Goal: Check status: Check status

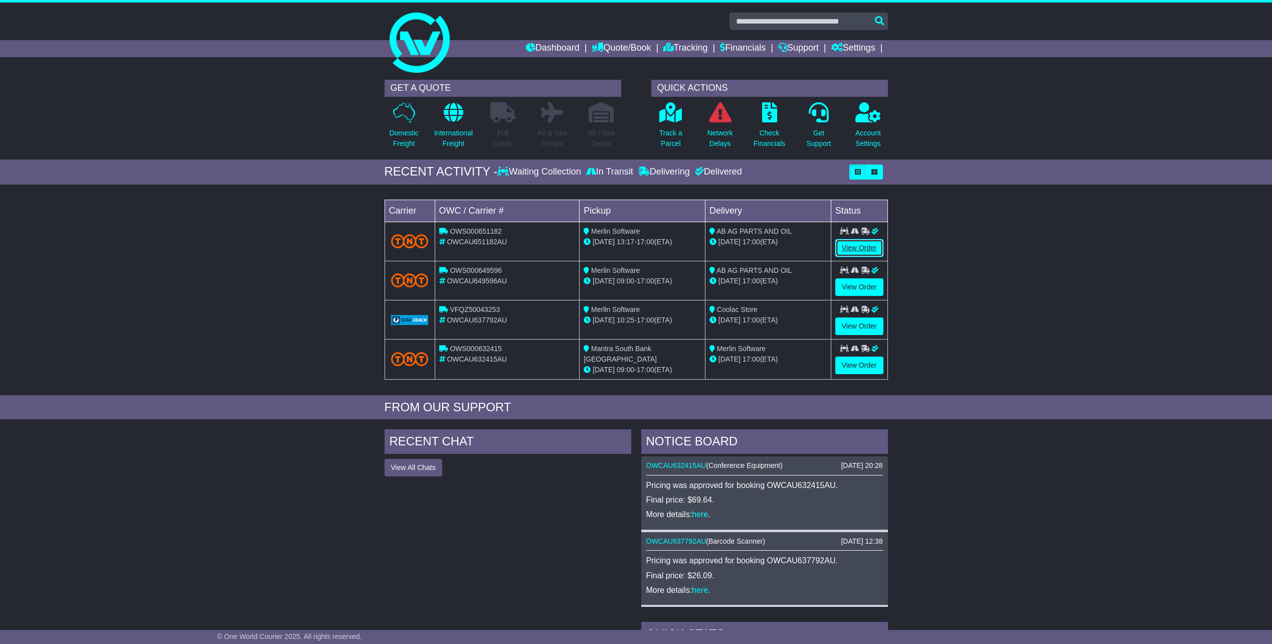
click at [861, 251] on link "View Order" at bounding box center [859, 248] width 48 height 18
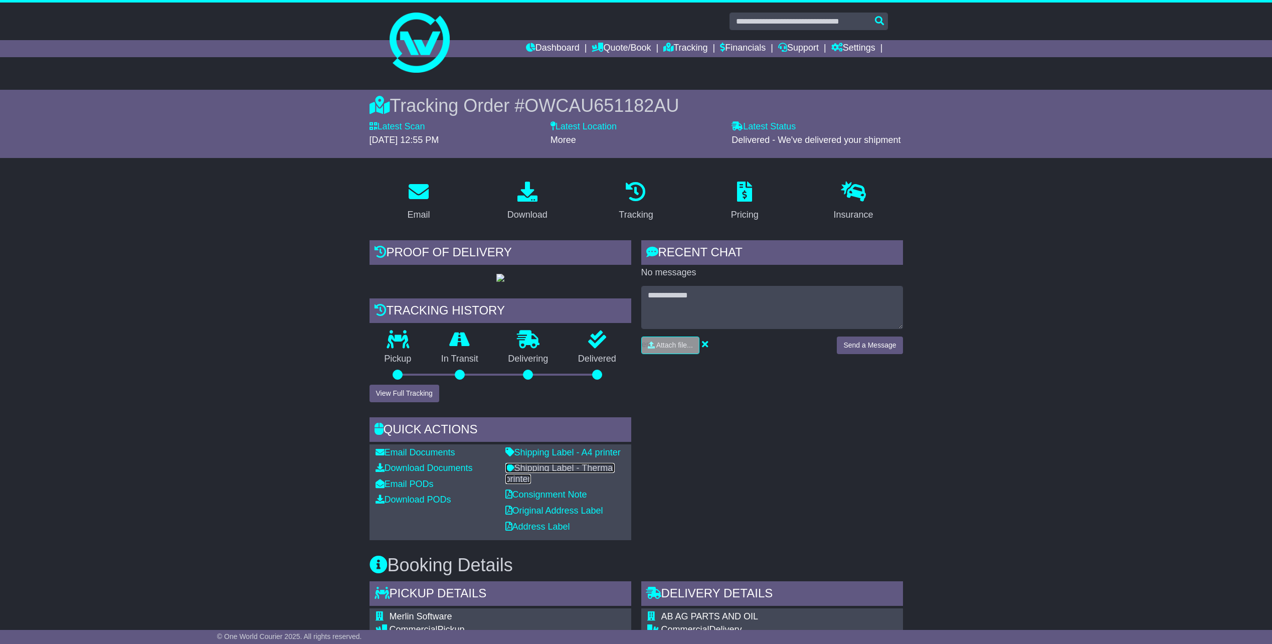
click at [602, 484] on link "Shipping Label - Thermal printer" at bounding box center [560, 473] width 110 height 21
